Goal: Navigation & Orientation: Find specific page/section

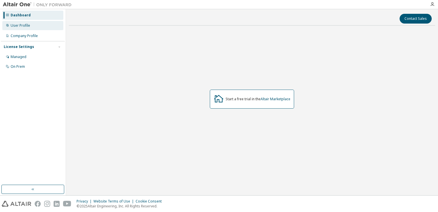
click at [28, 28] on div "User Profile" at bounding box center [32, 25] width 61 height 9
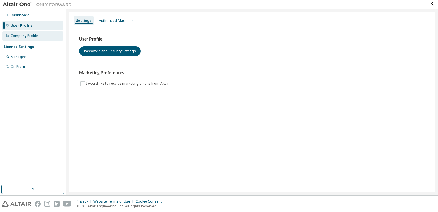
click at [27, 31] on div "Company Profile" at bounding box center [32, 35] width 61 height 9
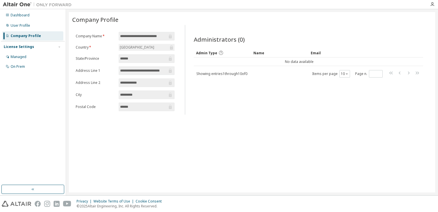
click at [28, 42] on div "License Settings Managed On Prem" at bounding box center [33, 56] width 64 height 31
click at [27, 50] on div "License Settings Managed On Prem" at bounding box center [33, 56] width 64 height 31
click at [22, 59] on div "Managed" at bounding box center [19, 56] width 16 height 5
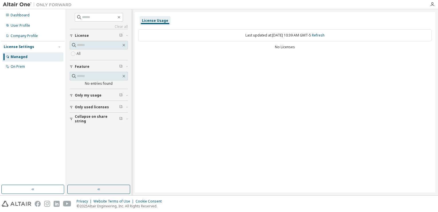
click at [31, 75] on div "Dashboard User Profile Company Profile License Settings Managed On Prem" at bounding box center [33, 97] width 64 height 174
click at [31, 72] on div "Dashboard User Profile Company Profile License Settings Managed On Prem" at bounding box center [33, 97] width 64 height 174
click at [31, 69] on div "On Prem" at bounding box center [32, 66] width 61 height 9
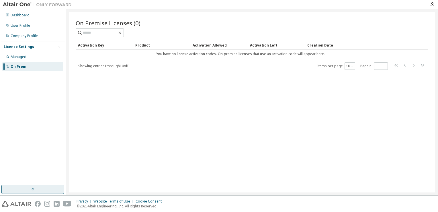
click at [52, 190] on button "button" at bounding box center [32, 188] width 63 height 9
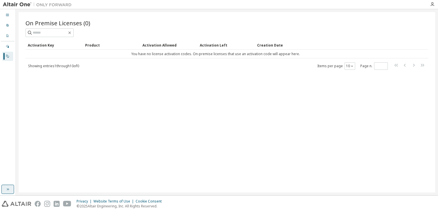
click at [5, 189] on icon "button" at bounding box center [7, 189] width 5 height 5
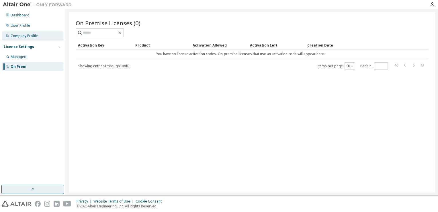
click at [40, 39] on div "Company Profile" at bounding box center [32, 35] width 61 height 9
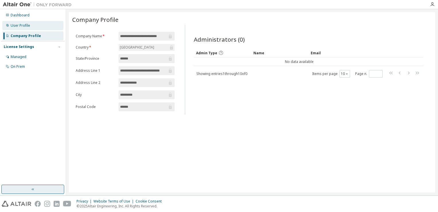
click at [42, 28] on div "User Profile" at bounding box center [32, 25] width 61 height 9
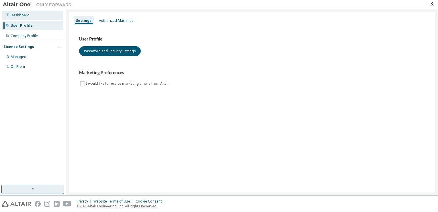
click at [41, 14] on div "Dashboard" at bounding box center [32, 15] width 61 height 9
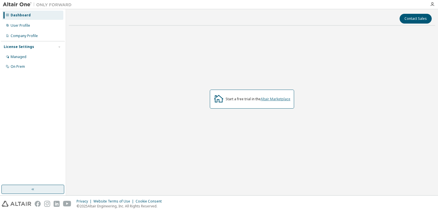
click at [271, 99] on link "Altair Marketplace" at bounding box center [276, 98] width 30 height 5
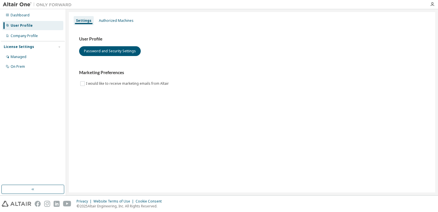
click at [40, 22] on div "User Profile" at bounding box center [32, 25] width 61 height 9
click at [40, 18] on div "Dashboard" at bounding box center [32, 15] width 61 height 9
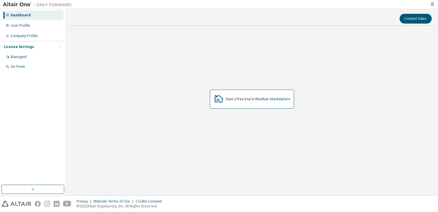
click at [285, 94] on div "Start a free trial in the Altair Marketplace" at bounding box center [252, 98] width 84 height 19
click at [284, 97] on link "Altair Marketplace" at bounding box center [276, 98] width 30 height 5
